Goal: Transaction & Acquisition: Purchase product/service

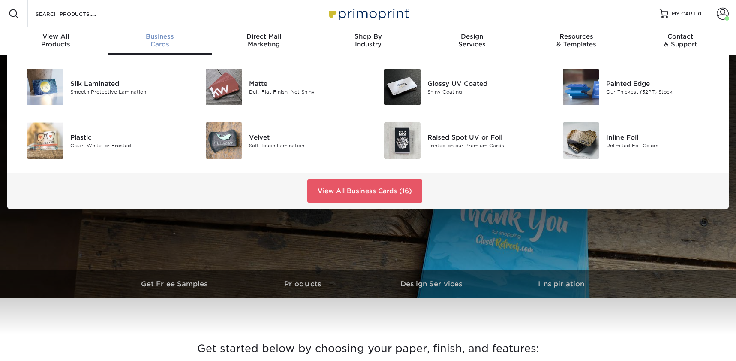
click at [175, 38] on span "Business" at bounding box center [160, 37] width 104 height 8
click at [361, 192] on link "View All Business Cards (16)" at bounding box center [365, 190] width 115 height 23
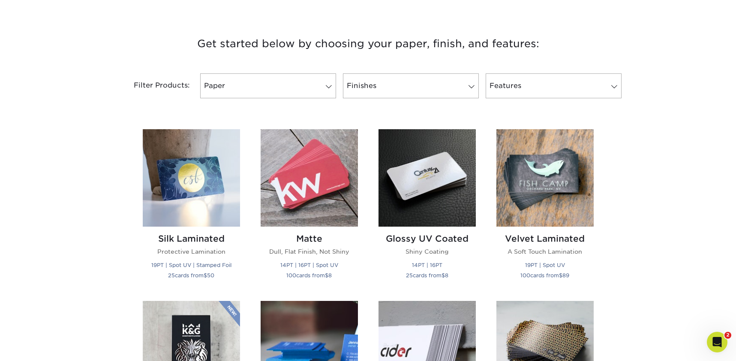
scroll to position [365, 0]
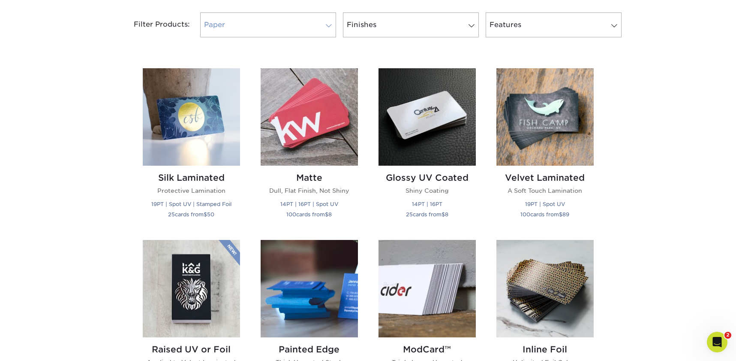
click at [285, 13] on link "Paper" at bounding box center [268, 24] width 136 height 25
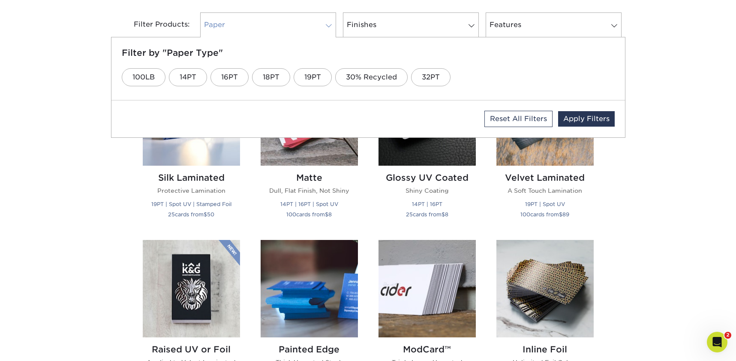
click at [287, 17] on link "Paper" at bounding box center [268, 24] width 136 height 25
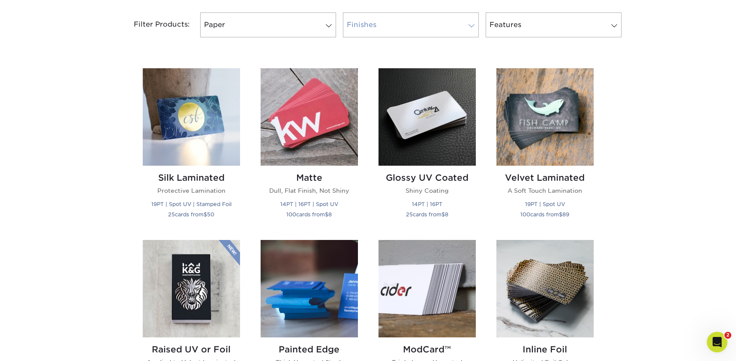
click at [378, 28] on link "Finishes" at bounding box center [411, 24] width 136 height 25
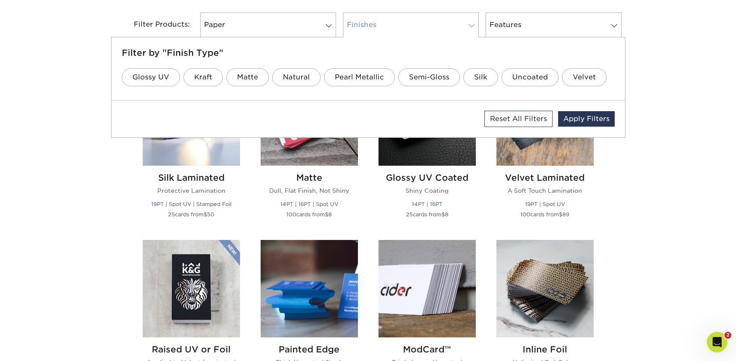
click at [378, 28] on link "Finishes" at bounding box center [411, 24] width 136 height 25
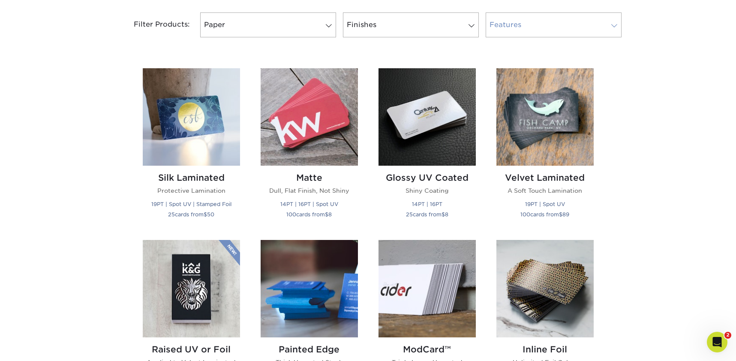
click at [509, 25] on link "Features" at bounding box center [554, 24] width 136 height 25
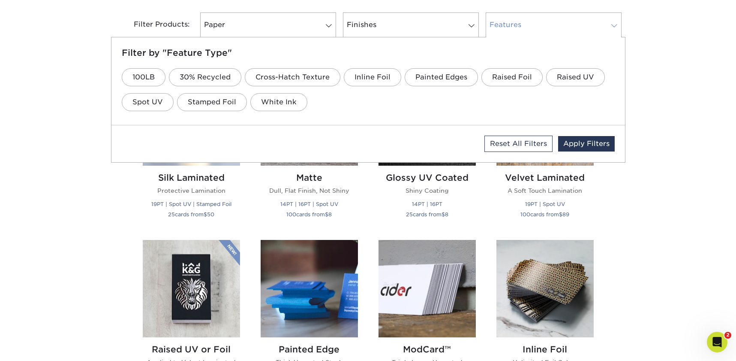
click at [509, 26] on link "Features" at bounding box center [554, 24] width 136 height 25
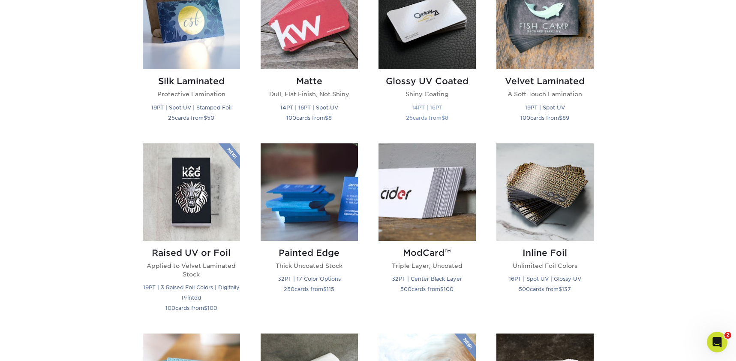
scroll to position [464, 0]
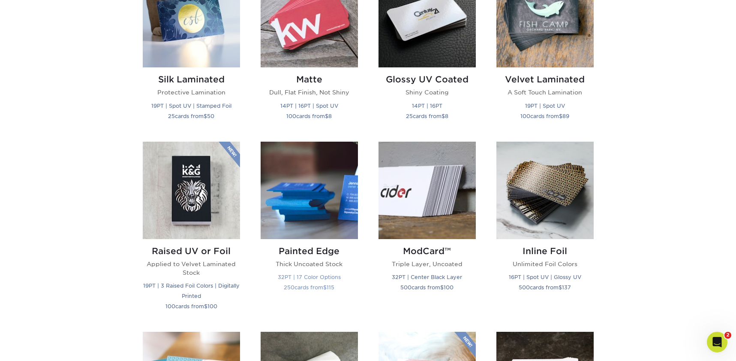
click at [341, 177] on img at bounding box center [309, 190] width 97 height 97
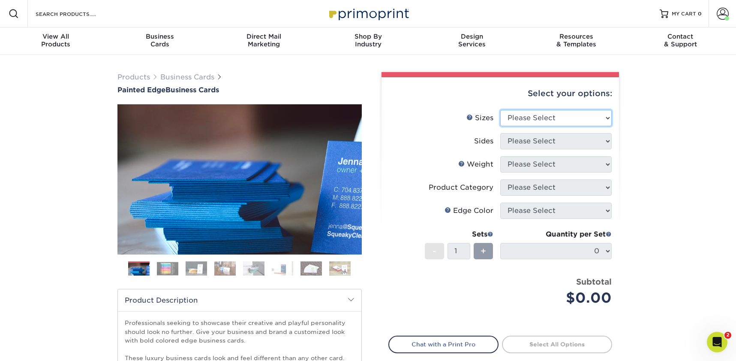
click at [529, 110] on select "Please Select 2" x 3.5" - Standard 2.125" x 3.375" - European 2.5" x 2.5" - Squ…" at bounding box center [557, 118] width 112 height 16
select select "2.00x3.50"
click at [501, 110] on select "Please Select 2" x 3.5" - Standard 2.125" x 3.375" - European 2.5" x 2.5" - Squ…" at bounding box center [557, 118] width 112 height 16
click at [529, 148] on select "Please Select Print Both Sides Print Front Only" at bounding box center [557, 141] width 112 height 16
select select "13abbda7-1d64-4f25-8bb2-c179b224825d"
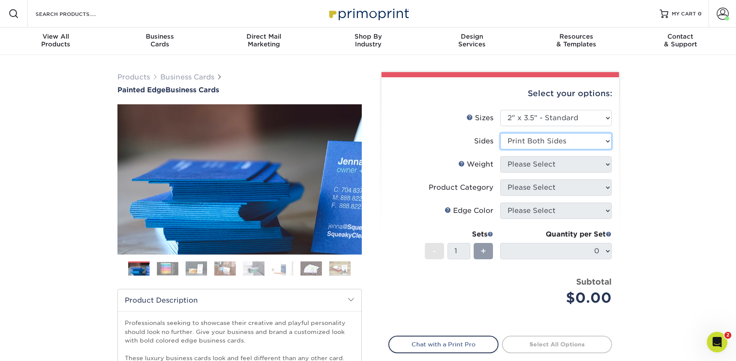
click at [501, 133] on select "Please Select Print Both Sides Print Front Only" at bounding box center [557, 141] width 112 height 16
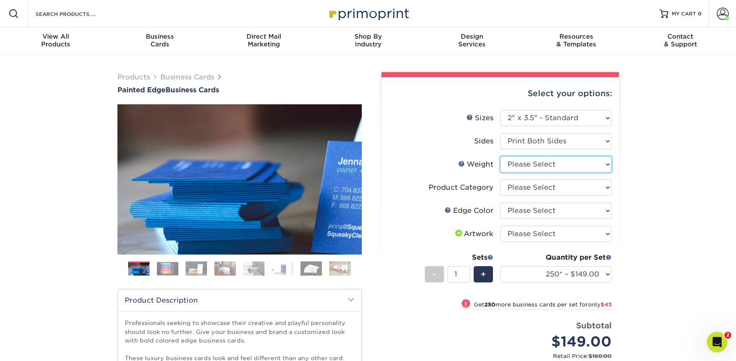
click at [524, 163] on select "Please Select 32PTUC" at bounding box center [557, 164] width 112 height 16
select select "32PTUC"
click at [501, 156] on select "Please Select 32PTUC" at bounding box center [557, 164] width 112 height 16
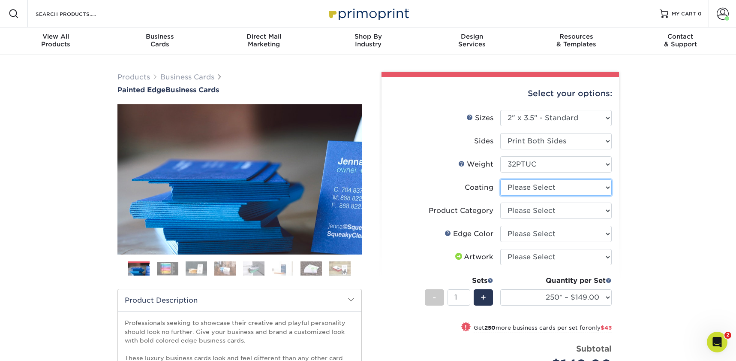
click at [518, 188] on select at bounding box center [557, 187] width 112 height 16
select select "3e7618de-abca-4bda-9f97-8b9129e913d8"
click at [501, 179] on select at bounding box center [557, 187] width 112 height 16
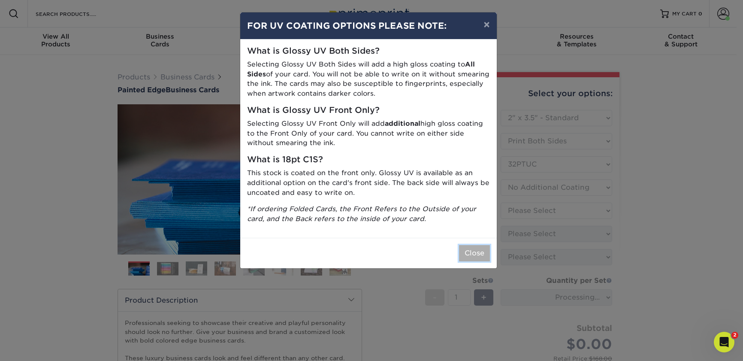
click at [482, 255] on button "Close" at bounding box center [474, 253] width 31 height 16
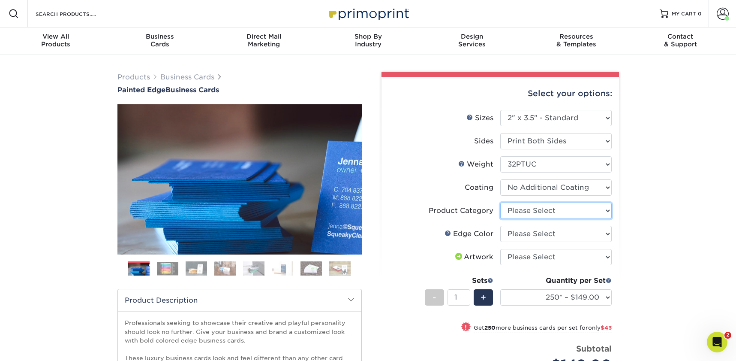
click at [525, 208] on select "Please Select Business Cards" at bounding box center [557, 210] width 112 height 16
select select "3b5148f1-0588-4f88-a218-97bcfdce65c1"
click at [501, 202] on select "Please Select Business Cards" at bounding box center [557, 210] width 112 height 16
click at [520, 232] on select "Please Select Charcoal Black Brown Blue Pearlescent Blue Pearlescent Gold Pearl…" at bounding box center [557, 234] width 112 height 16
select select "8edf2e46-2dbb-4a7c-bc5c-20ba781fe219"
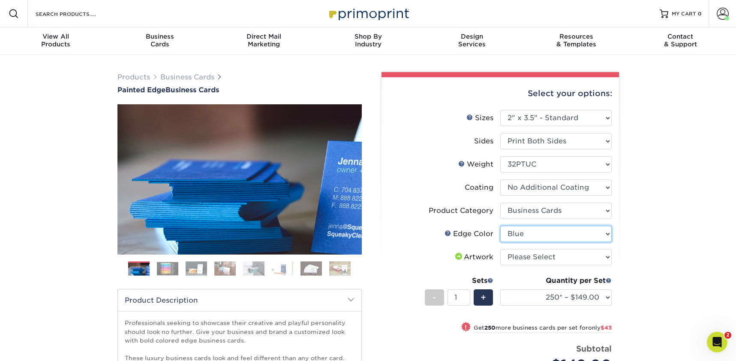
click at [501, 226] on select "Please Select Charcoal Black Brown Blue Pearlescent Blue Pearlescent Gold Pearl…" at bounding box center [557, 234] width 112 height 16
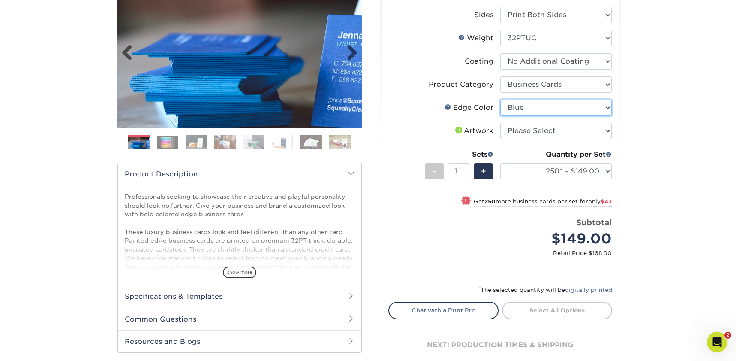
scroll to position [133, 0]
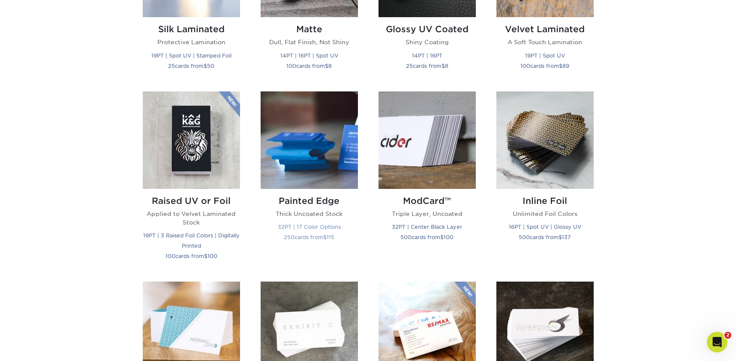
scroll to position [435, 0]
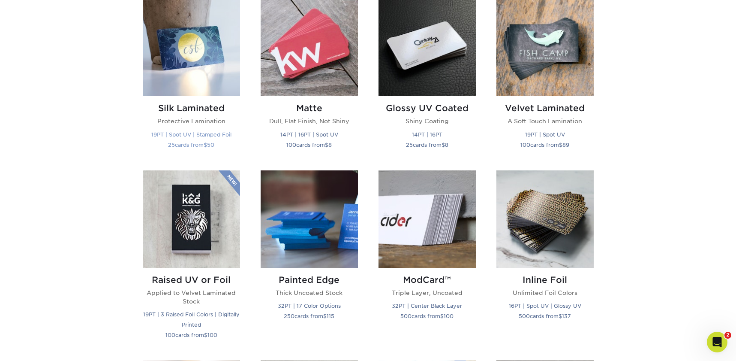
click at [202, 51] on img at bounding box center [191, 47] width 97 height 97
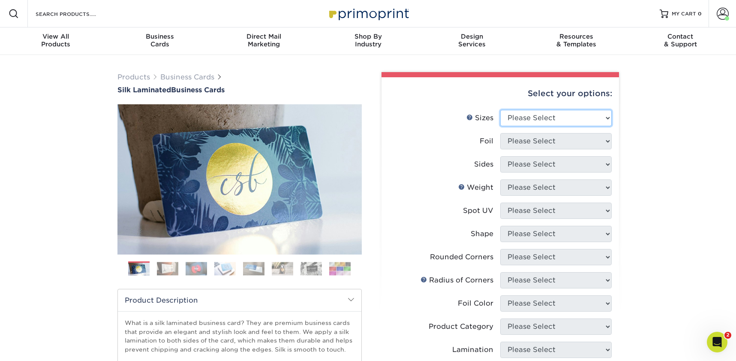
click at [543, 124] on select "Please Select 1.5" x 3.5" - Mini 1.75" x 3.5" - Mini 2" x 2" - Square 2" x 3" -…" at bounding box center [557, 118] width 112 height 16
select select "2.00x3.50"
click at [501, 110] on select "Please Select 1.5" x 3.5" - Mini 1.75" x 3.5" - Mini 2" x 2" - Square 2" x 3" -…" at bounding box center [557, 118] width 112 height 16
click at [531, 142] on select "Please Select Yes No" at bounding box center [557, 141] width 112 height 16
select select "1"
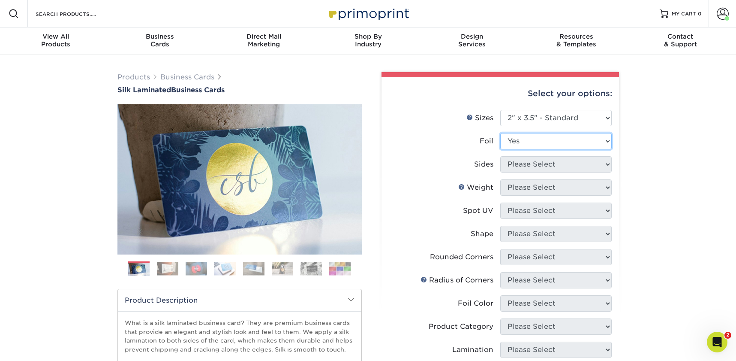
click at [501, 133] on select "Please Select Yes No" at bounding box center [557, 141] width 112 height 16
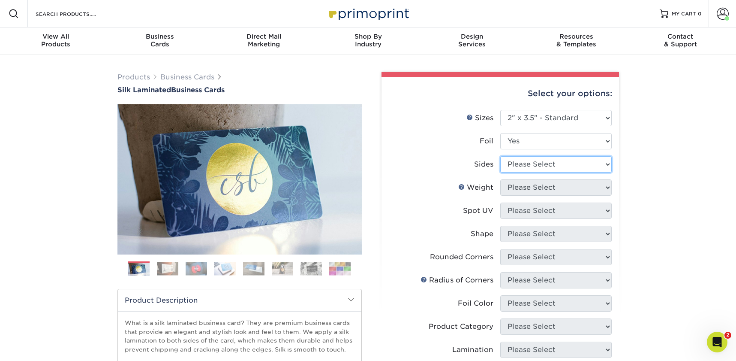
click at [535, 165] on select "Please Select Print Both Sides - Foil Both Sides Print Both Sides - Foil Front …" at bounding box center [557, 164] width 112 height 16
select select "e9e9dfb3-fba1-4d60-972c-fd9ca5904d33"
click at [501, 156] on select "Please Select Print Both Sides - Foil Both Sides Print Both Sides - Foil Front …" at bounding box center [557, 164] width 112 height 16
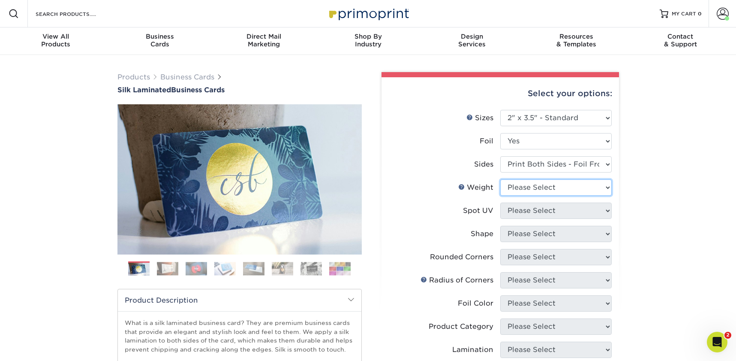
click at [531, 187] on select "Please Select 16PT" at bounding box center [557, 187] width 112 height 16
select select "16PT"
click at [501, 179] on select "Please Select 16PT" at bounding box center [557, 187] width 112 height 16
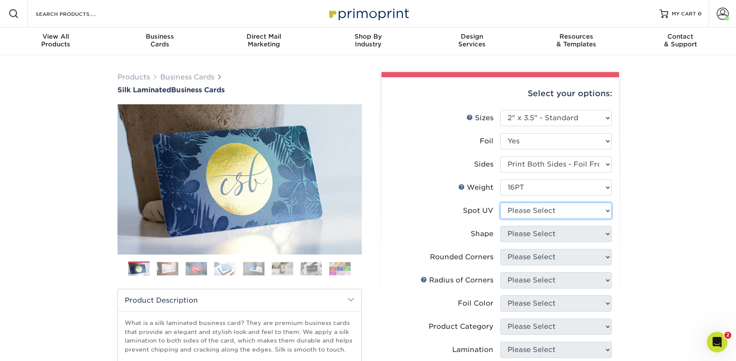
click at [529, 207] on select "Please Select No Spot UV Front and Back (Both Sides) Front Only Back Only" at bounding box center [557, 210] width 112 height 16
select select "1"
click at [501, 202] on select "Please Select No Spot UV Front and Back (Both Sides) Front Only Back Only" at bounding box center [557, 210] width 112 height 16
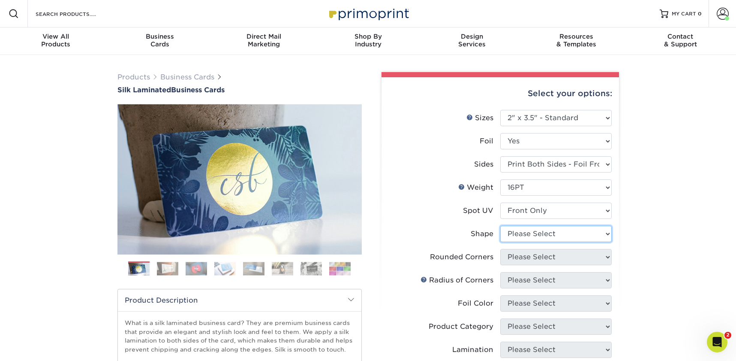
click at [532, 237] on select "Please Select Standard" at bounding box center [557, 234] width 112 height 16
select select "standard"
click at [501, 226] on select "Please Select Standard" at bounding box center [557, 234] width 112 height 16
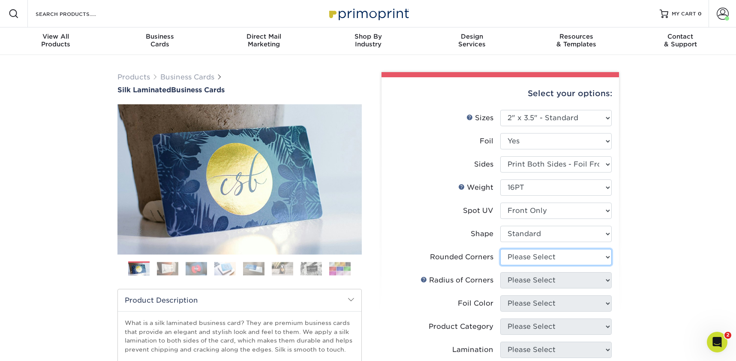
click at [533, 255] on select "Please Select Yes - Round 2 Corners Yes - Round 4 Corners No" at bounding box center [557, 257] width 112 height 16
select select "7672df9e-0e0a-464d-8e1f-920c575e4da3"
click at [501, 249] on select "Please Select Yes - Round 2 Corners Yes - Round 4 Corners No" at bounding box center [557, 257] width 112 height 16
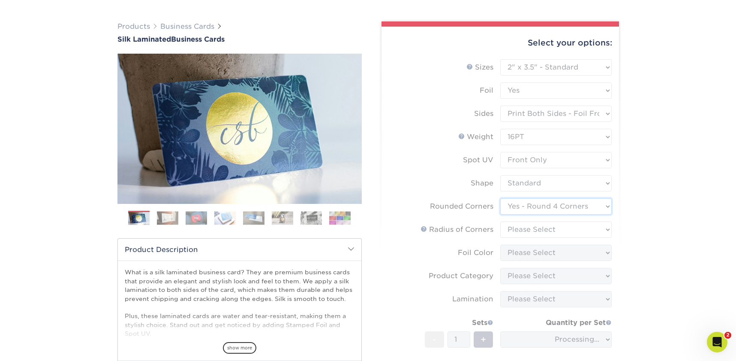
scroll to position [54, 0]
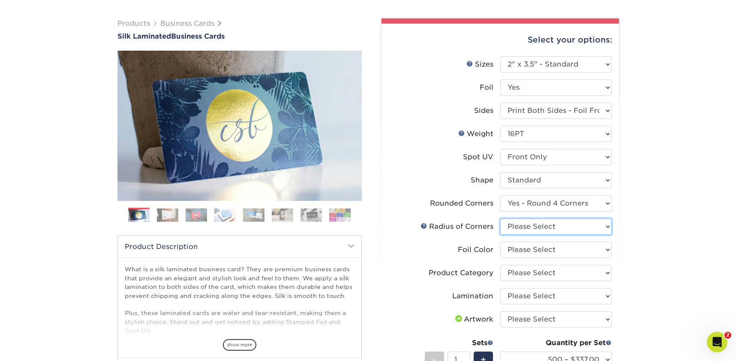
click at [534, 226] on select "Please Select Rounded 1/8" Rounded 1/4"" at bounding box center [557, 226] width 112 height 16
select select "589680c7-ee9a-431b-9d12-d7aeb1386a97"
click at [501, 218] on select "Please Select Rounded 1/8" Rounded 1/4"" at bounding box center [557, 226] width 112 height 16
click at [533, 248] on select "Please Select Silver Foil Black Foil Blue Foil Copper Foil Gold Foil Red Foil R…" at bounding box center [557, 249] width 112 height 16
select select "a834dd52-fe06-4ed6-9a86-5bd3c2d02515"
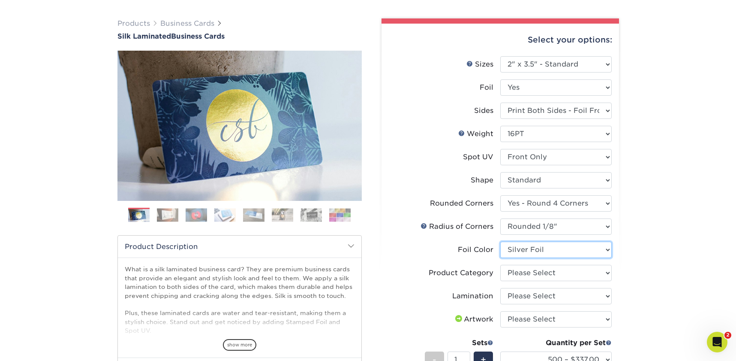
click at [501, 241] on select "Please Select Silver Foil Black Foil Blue Foil Copper Foil Gold Foil Red Foil R…" at bounding box center [557, 249] width 112 height 16
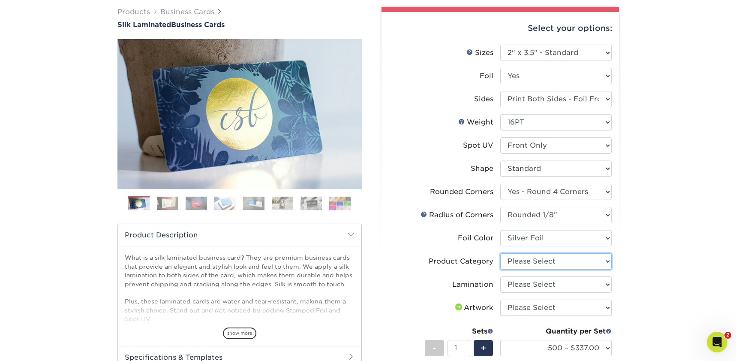
click at [531, 259] on select "Please Select Business Cards" at bounding box center [557, 261] width 112 height 16
select select "3b5148f1-0588-4f88-a218-97bcfdce65c1"
click at [501, 253] on select "Please Select Business Cards" at bounding box center [557, 261] width 112 height 16
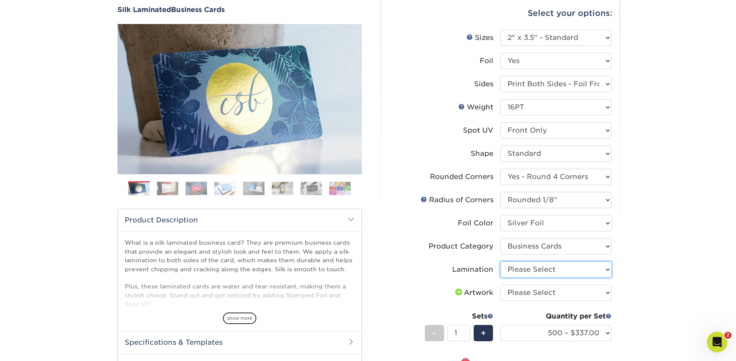
click at [534, 268] on select "Please Select Silk" at bounding box center [557, 269] width 112 height 16
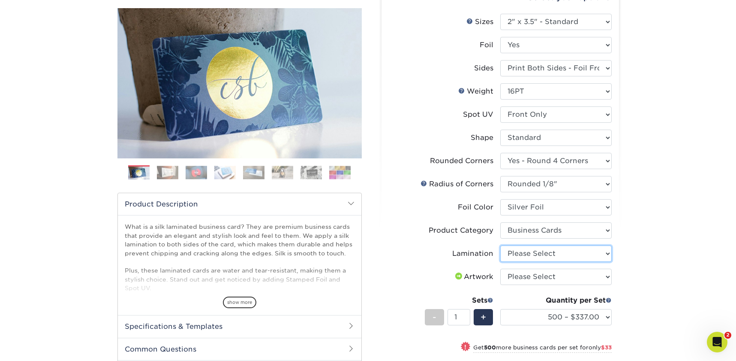
scroll to position [97, 0]
click at [554, 277] on select "Please Select I will upload files I need a design - $100" at bounding box center [557, 276] width 112 height 16
select select "upload"
click at [501, 268] on select "Please Select I will upload files I need a design - $100" at bounding box center [557, 276] width 112 height 16
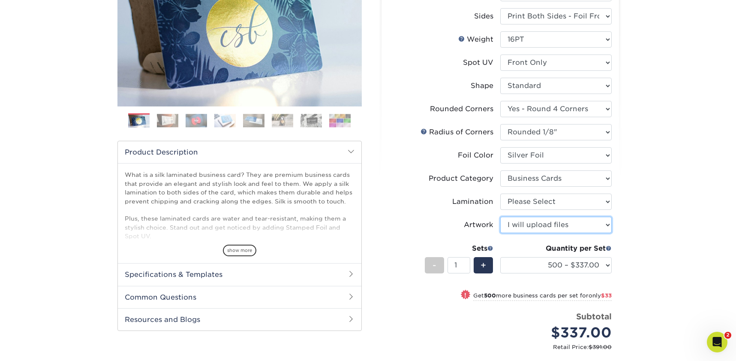
scroll to position [152, 0]
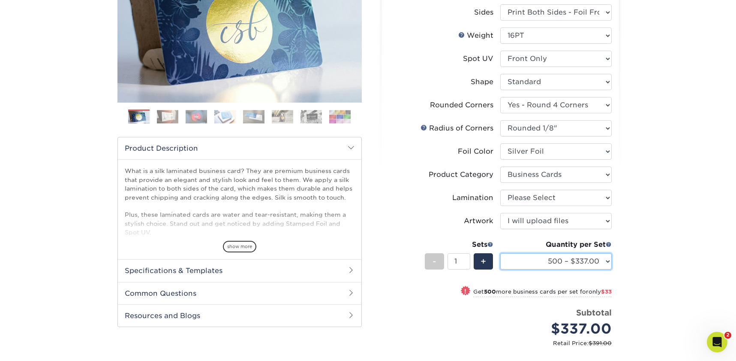
click at [574, 268] on select "500 – $337.00 1000 – $370.00 2500 – $860.00 5000 – $1587.00" at bounding box center [557, 261] width 112 height 16
click at [501, 253] on select "500 – $337.00 1000 – $370.00 2500 – $860.00 5000 – $1587.00" at bounding box center [557, 261] width 112 height 16
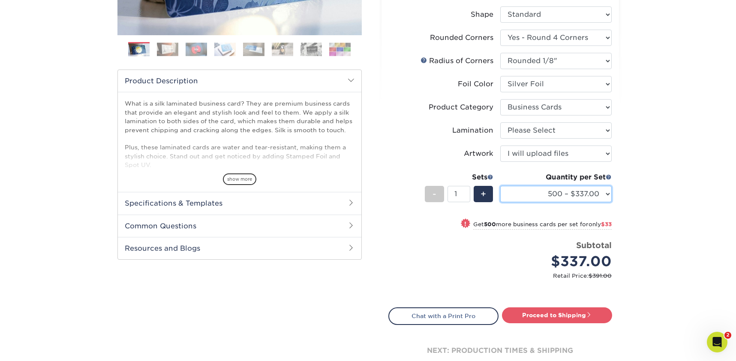
scroll to position [221, 0]
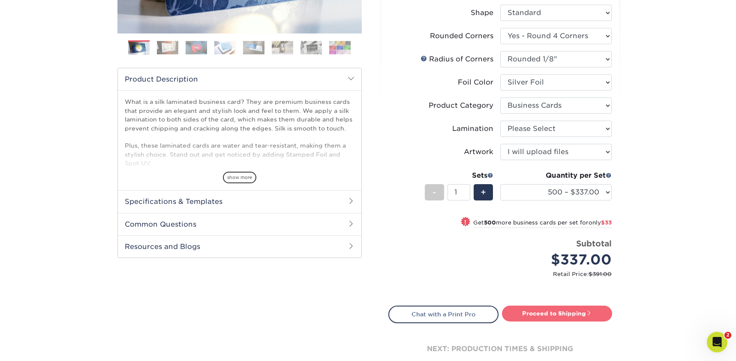
click at [543, 310] on link "Proceed to Shipping" at bounding box center [557, 312] width 110 height 15
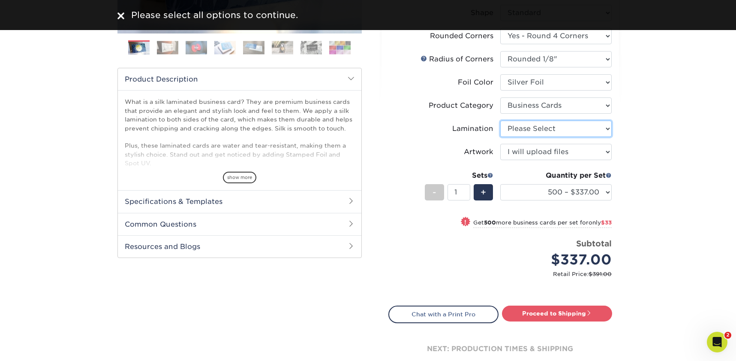
click at [522, 127] on select "Please Select Silk" at bounding box center [557, 129] width 112 height 16
select select "ccacb42f-45f7-42d3-bbd3-7c8421cf37f0"
click at [501, 121] on select "Please Select Silk" at bounding box center [557, 129] width 112 height 16
click at [634, 152] on div "Products Business Cards Silk Laminated Business Cards Previous Next" at bounding box center [368, 119] width 736 height 571
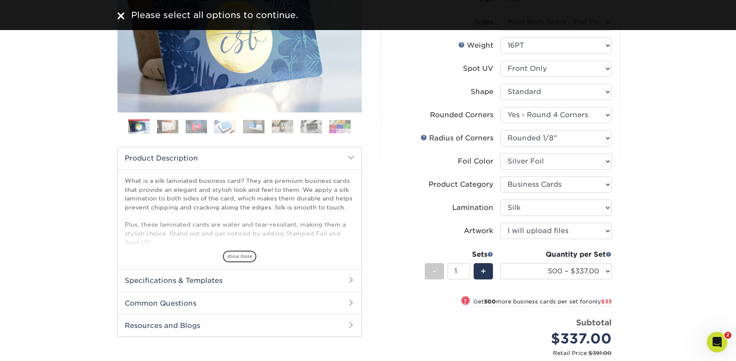
scroll to position [62, 0]
